Goal: Information Seeking & Learning: Learn about a topic

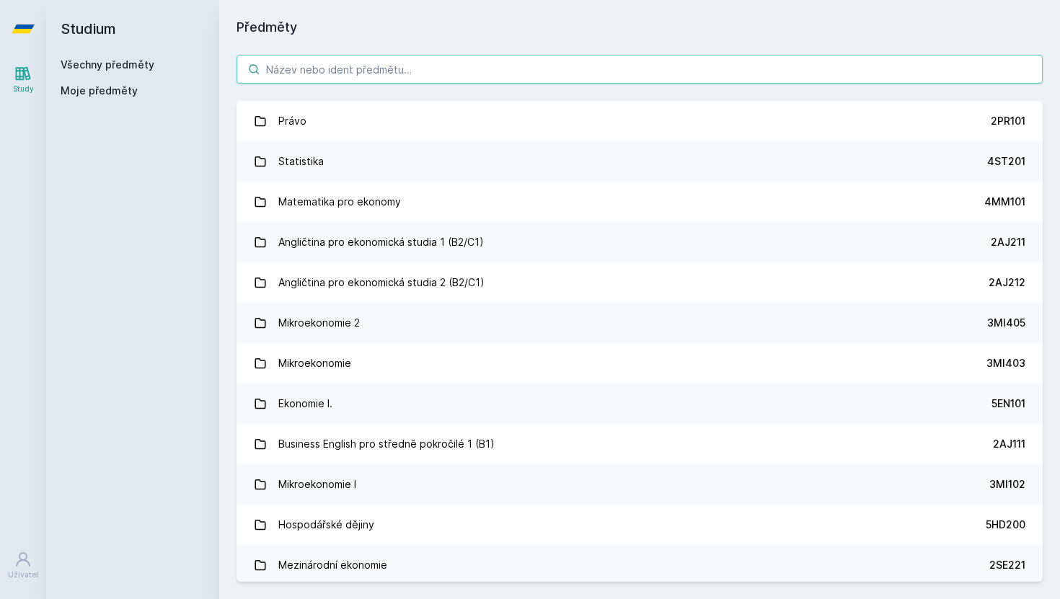
click at [365, 63] on input "search" at bounding box center [640, 69] width 806 height 29
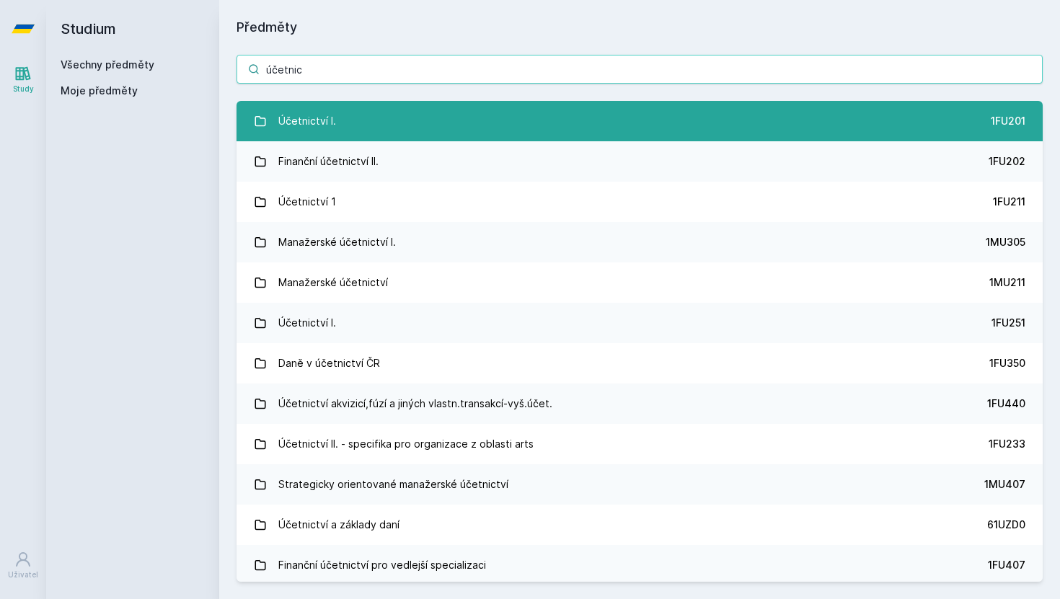
type input "účetnic"
click at [392, 121] on link "Účetnictví I. 1FU201" at bounding box center [640, 121] width 806 height 40
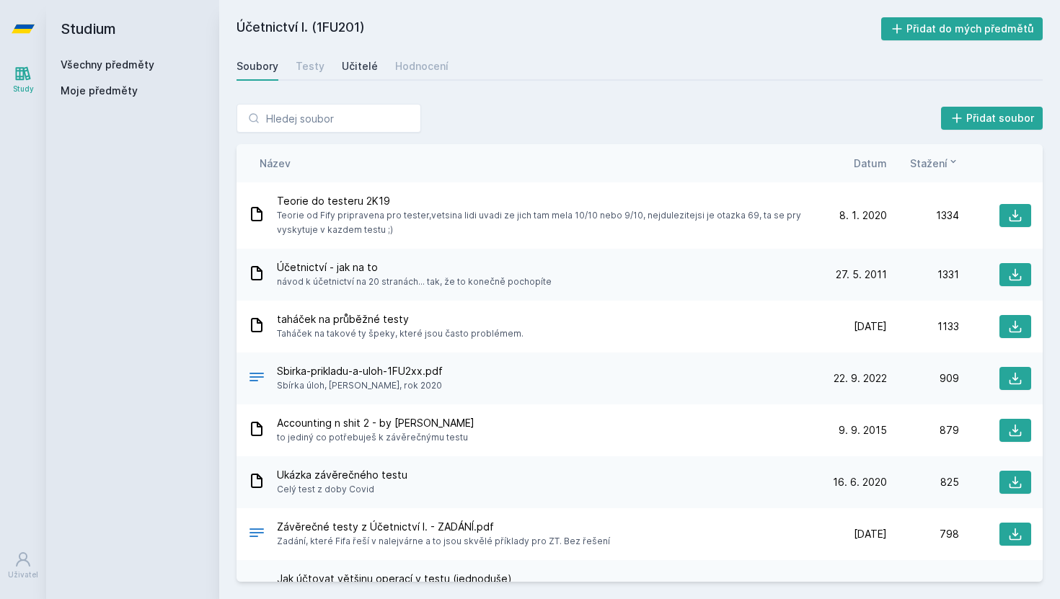
click at [365, 73] on div "Učitelé" at bounding box center [360, 66] width 36 height 14
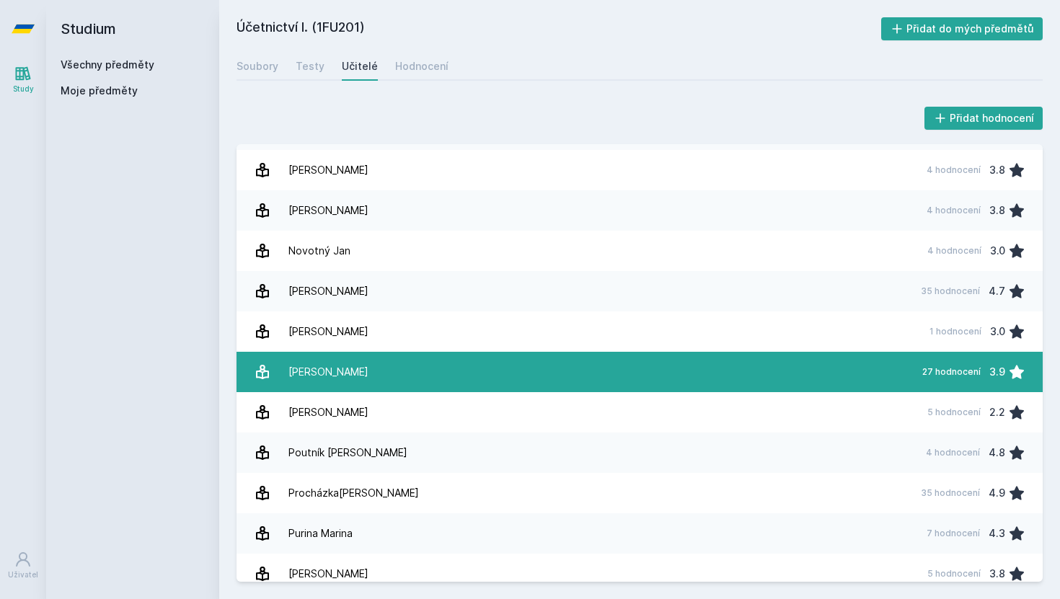
scroll to position [1363, 0]
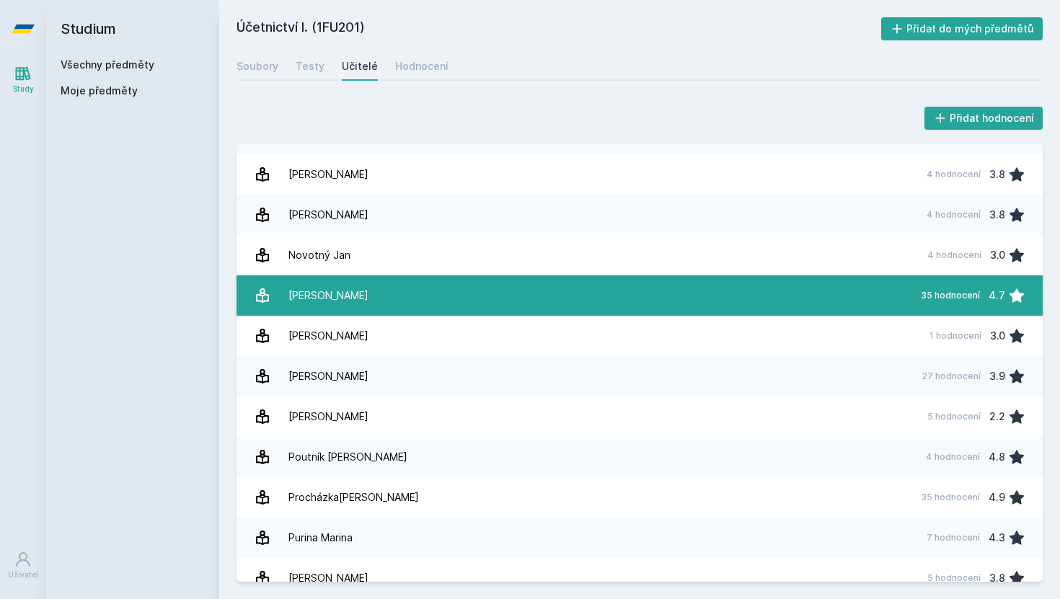
click at [426, 295] on link "Pelák [PERSON_NAME] 35 hodnocení 4.7" at bounding box center [640, 296] width 806 height 40
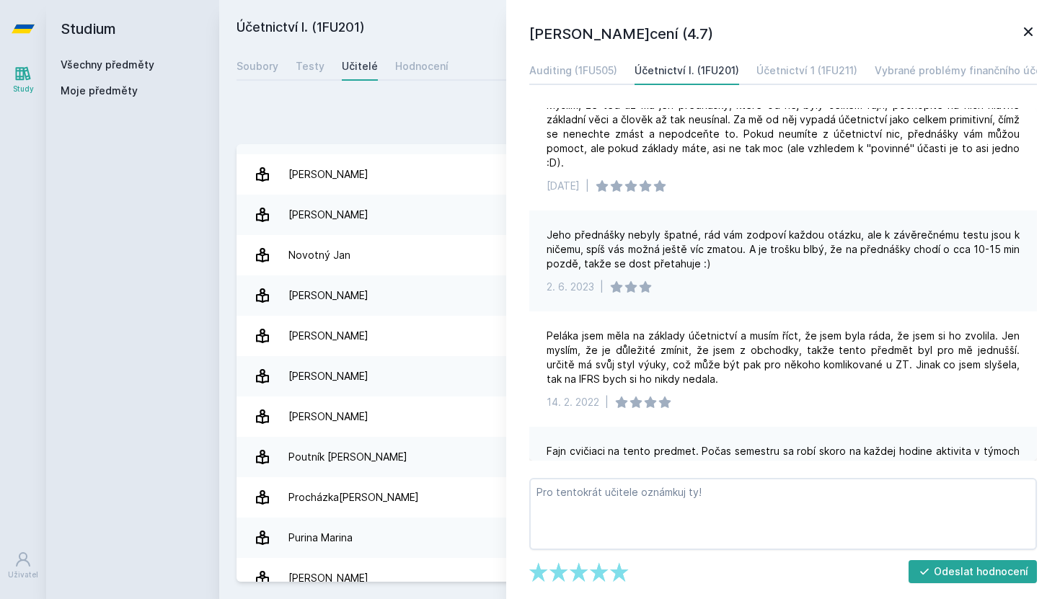
scroll to position [29, 0]
click at [1032, 35] on icon at bounding box center [1028, 31] width 9 height 9
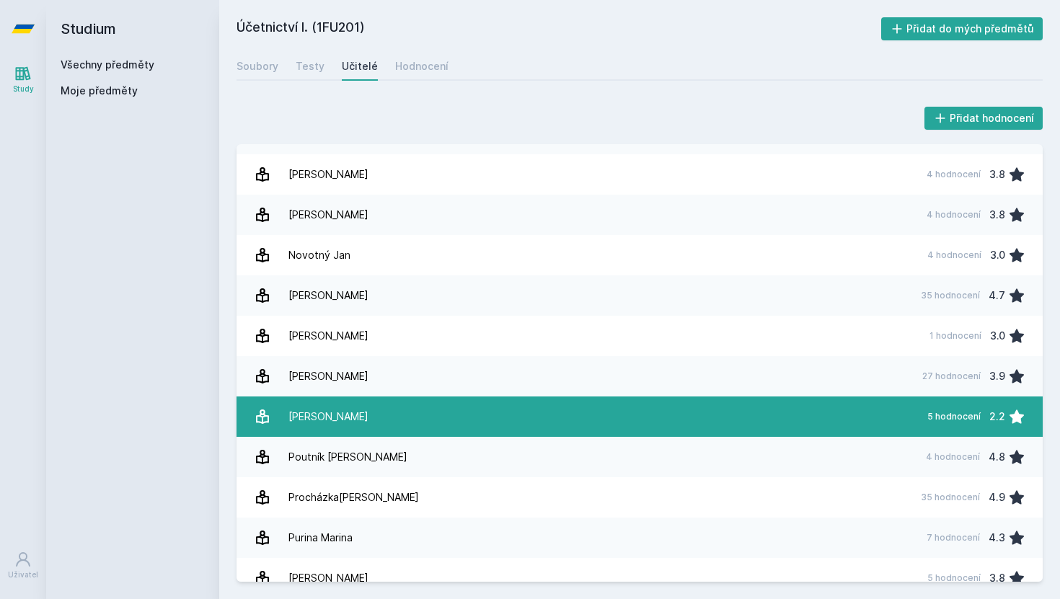
click at [410, 417] on link "Pospíšil[PERSON_NAME] 5 hodnocení 2.2" at bounding box center [640, 417] width 806 height 40
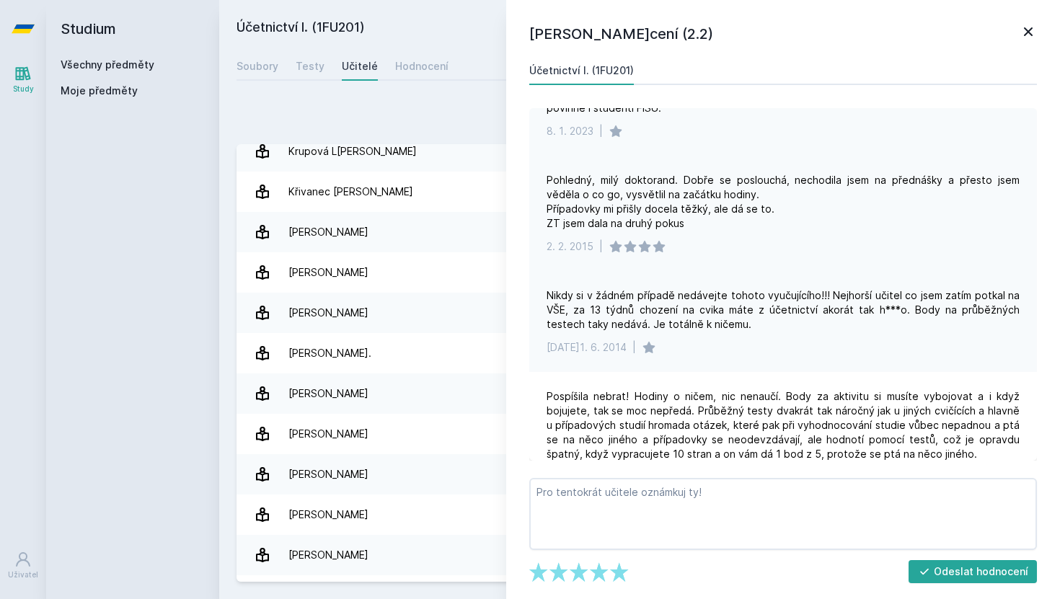
scroll to position [210, 0]
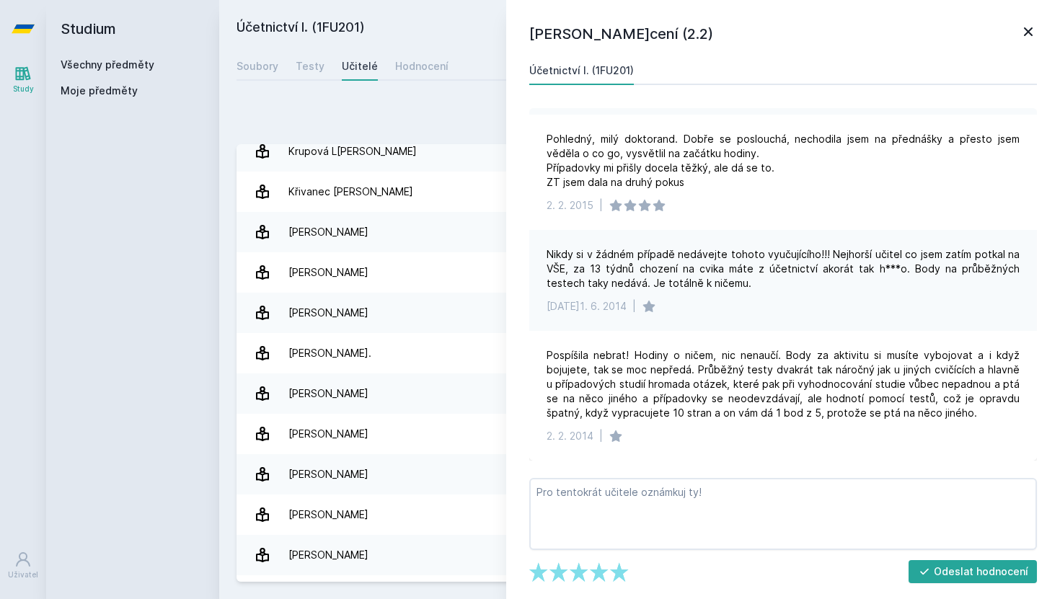
click at [1026, 29] on icon at bounding box center [1028, 31] width 9 height 9
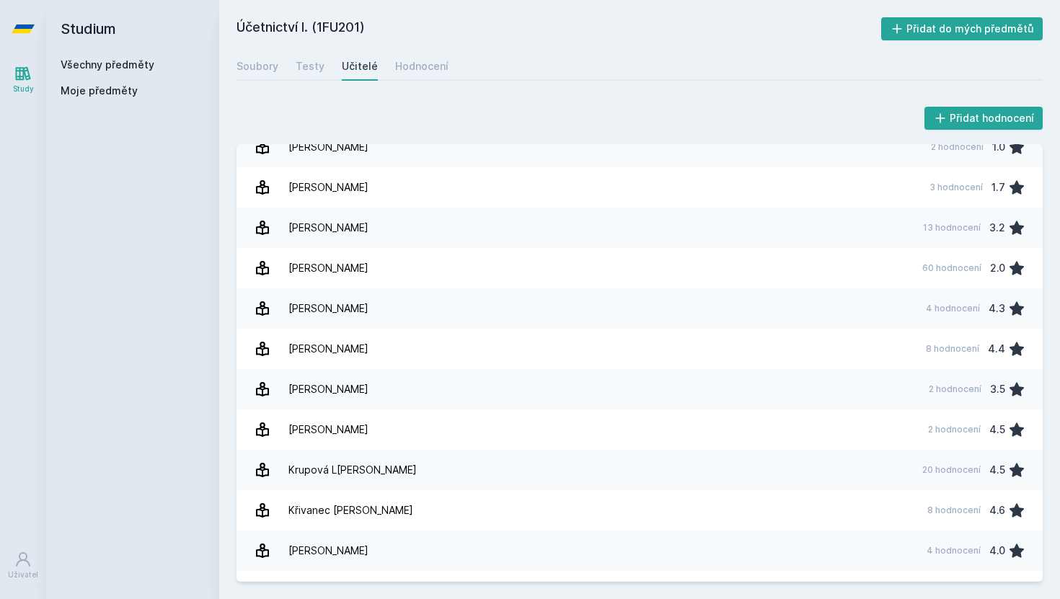
scroll to position [260, 0]
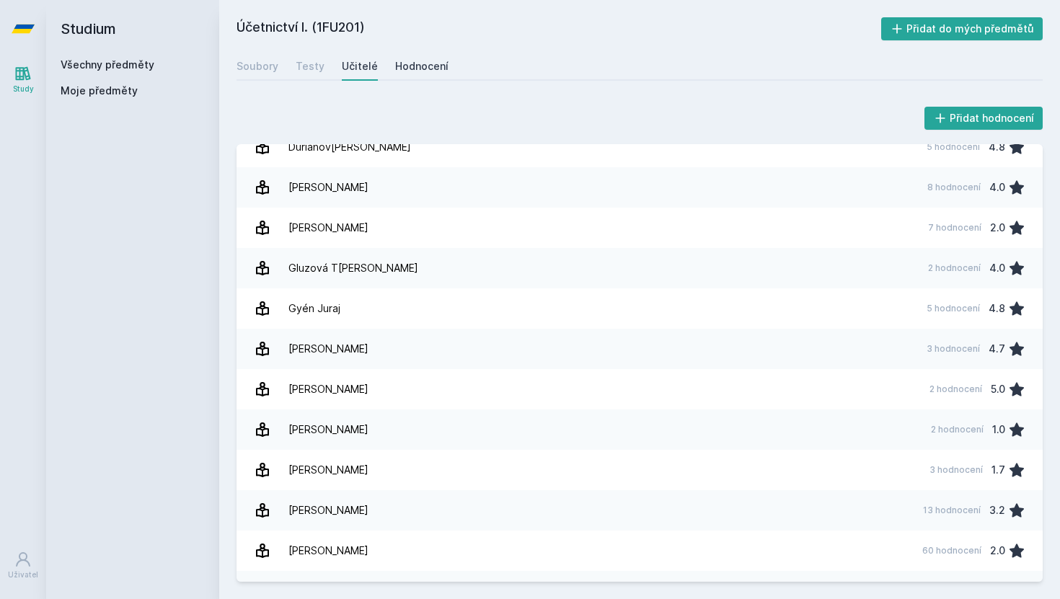
click at [397, 64] on div "Hodnocení" at bounding box center [421, 66] width 53 height 14
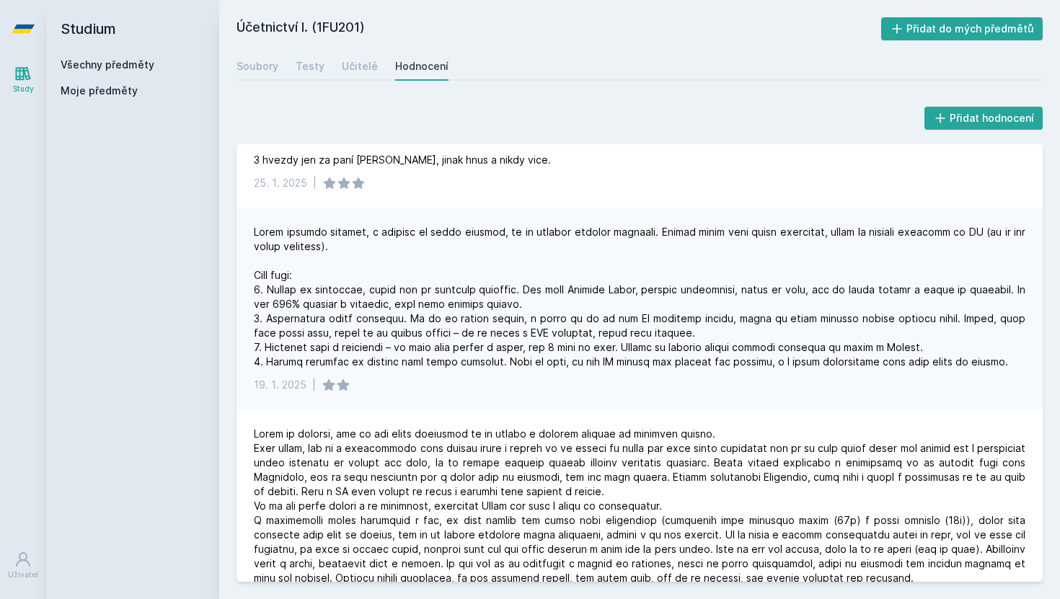
scroll to position [508, 0]
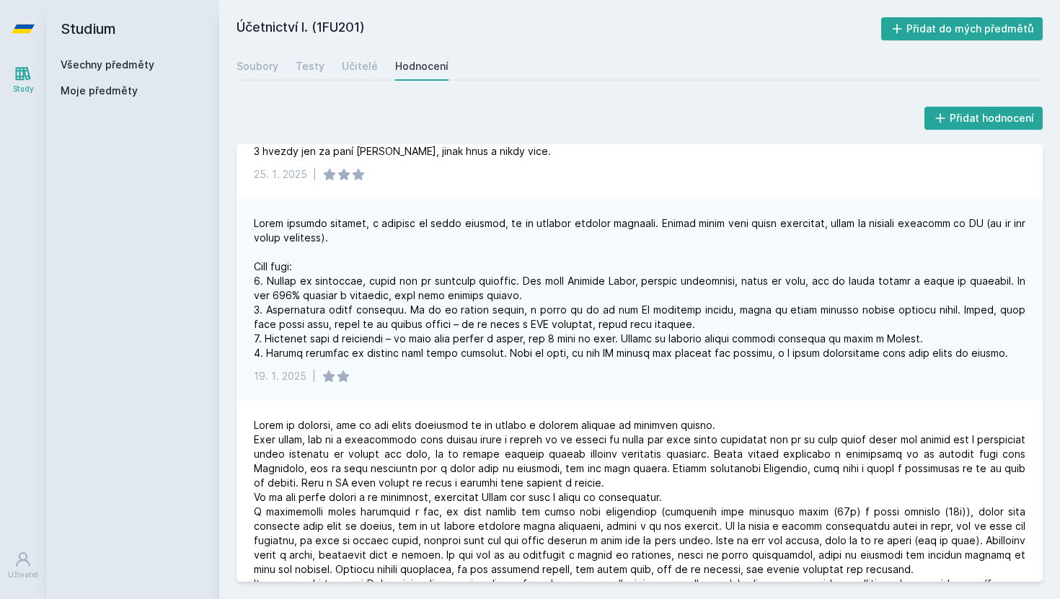
click at [109, 67] on link "Všechny předměty" at bounding box center [108, 64] width 94 height 12
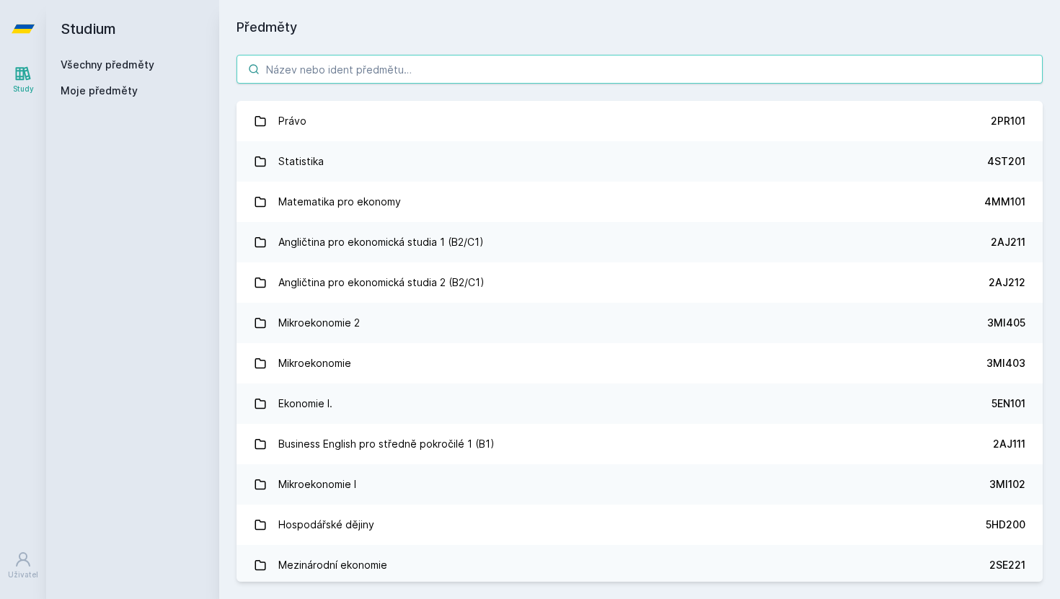
click at [403, 67] on input "search" at bounding box center [640, 69] width 806 height 29
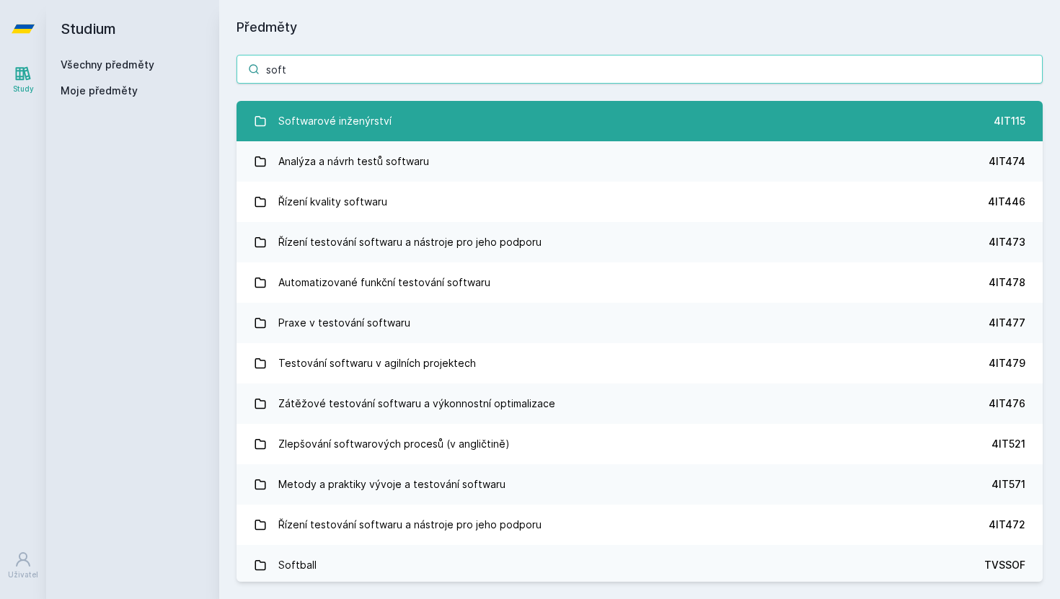
type input "soft"
click at [426, 108] on link "Softwarové inženýrství 4IT115" at bounding box center [640, 121] width 806 height 40
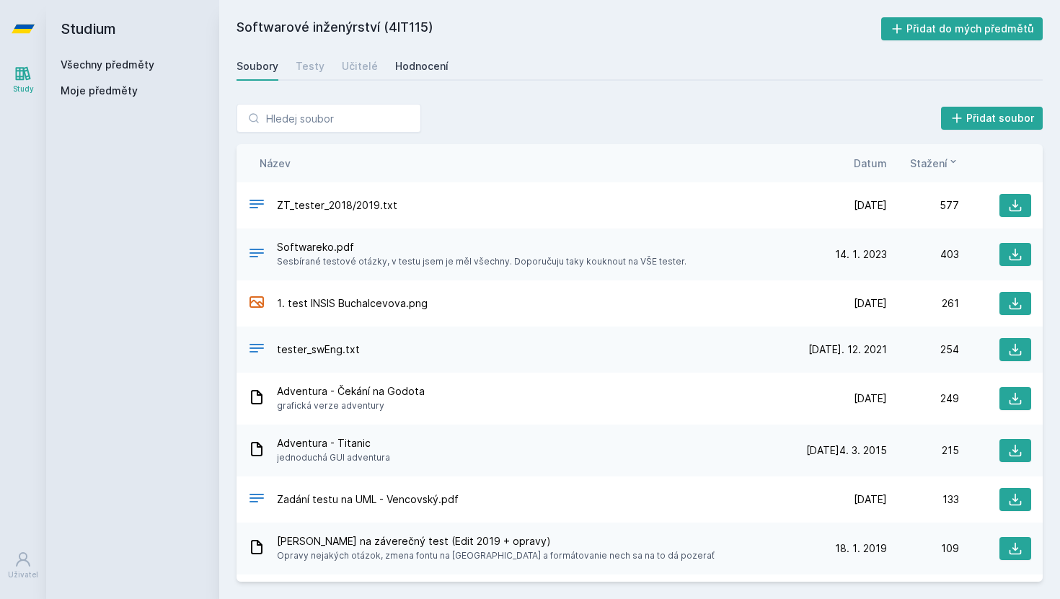
click at [416, 66] on div "Hodnocení" at bounding box center [421, 66] width 53 height 14
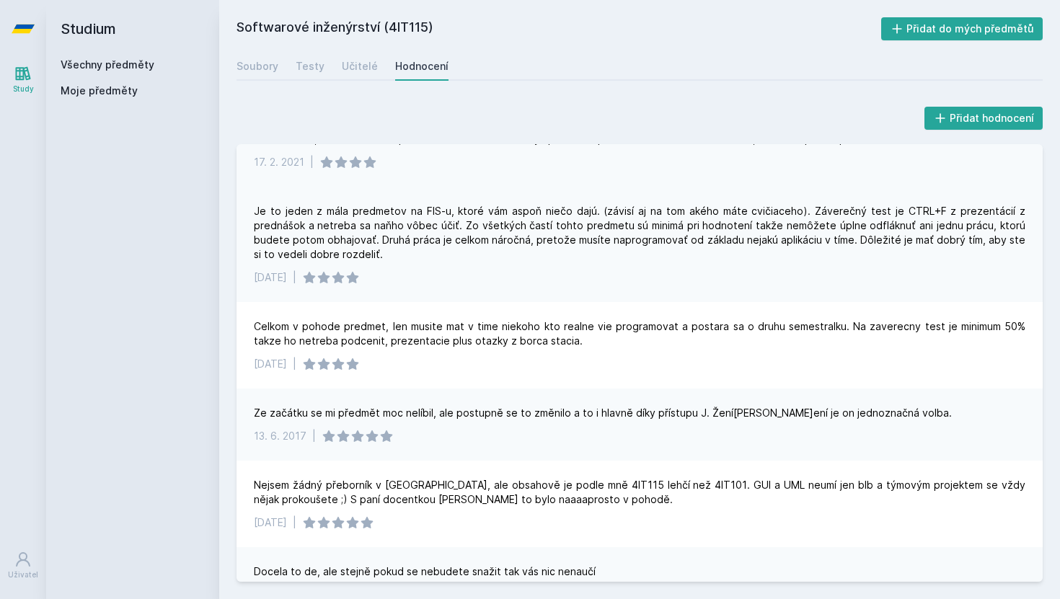
scroll to position [420, 0]
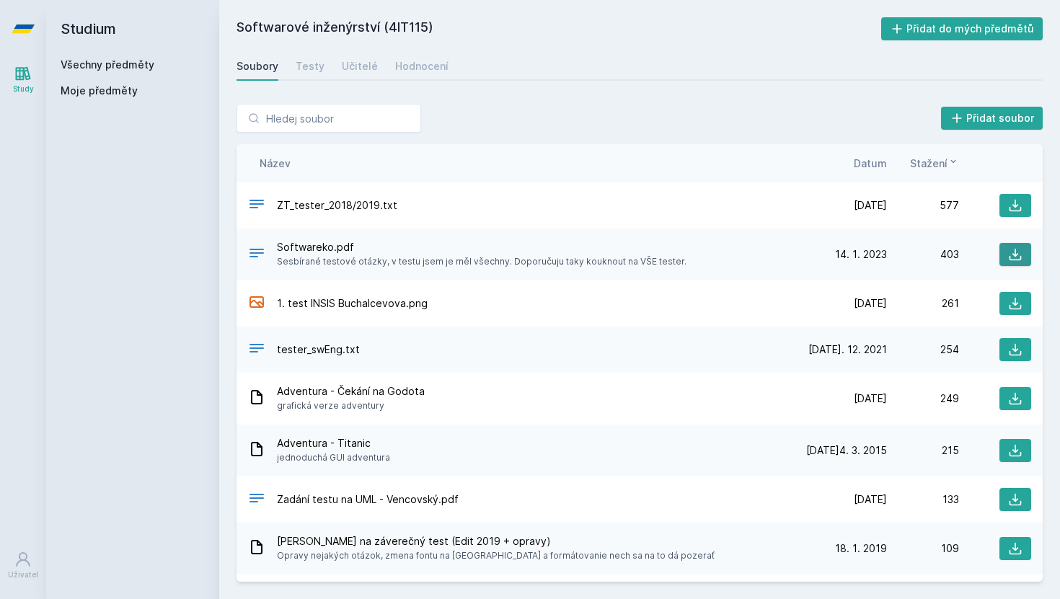
click at [1007, 255] on button at bounding box center [1016, 254] width 32 height 23
click at [1008, 213] on button at bounding box center [1016, 205] width 32 height 23
click at [87, 57] on h2 "Studium" at bounding box center [133, 29] width 144 height 58
click at [92, 66] on link "Všechny předměty" at bounding box center [108, 64] width 94 height 12
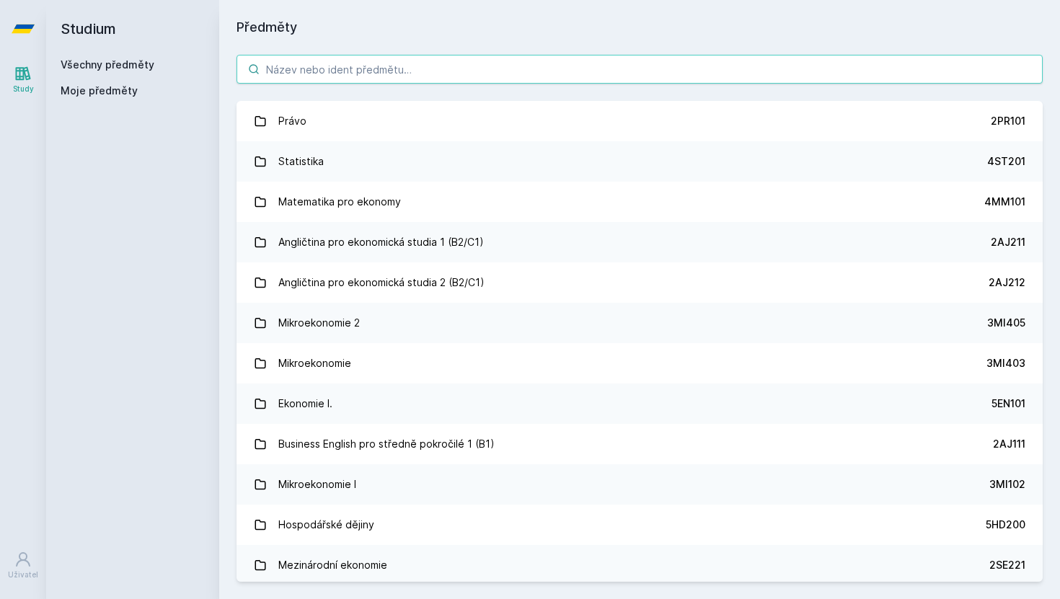
click at [312, 71] on input "search" at bounding box center [640, 69] width 806 height 29
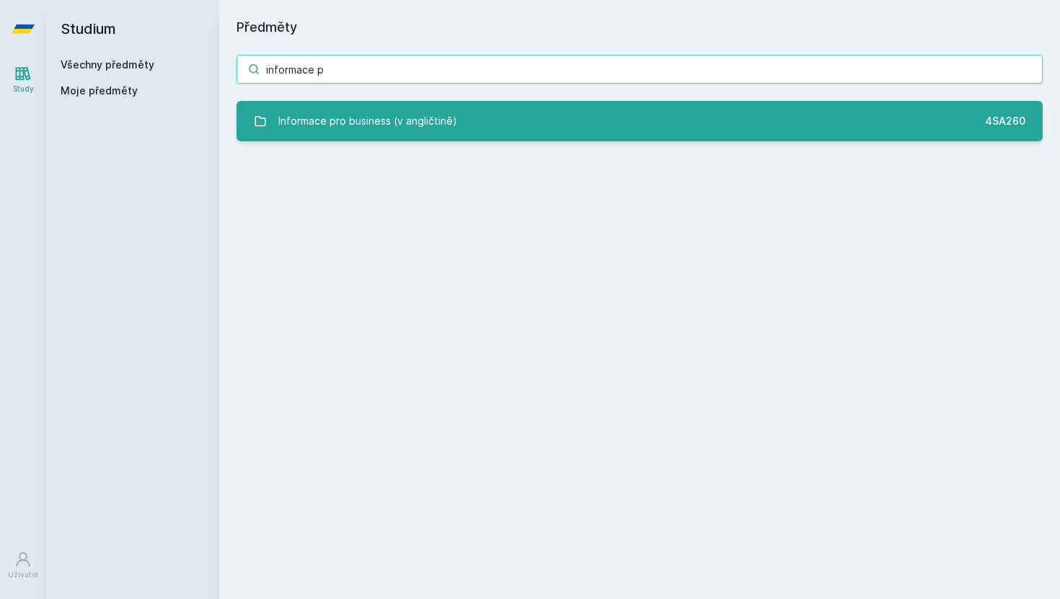
type input "informace p"
click at [355, 125] on div "Informace pro business (v angličtině)" at bounding box center [367, 121] width 179 height 29
